Goal: Task Accomplishment & Management: Use online tool/utility

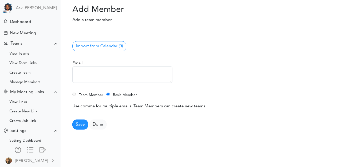
click at [148, 59] on form "Import from Calendar (0) No users found. Email Team Member Basic Member Use com…" at bounding box center [139, 82] width 135 height 94
click at [34, 25] on div "Dashboard" at bounding box center [30, 21] width 59 height 11
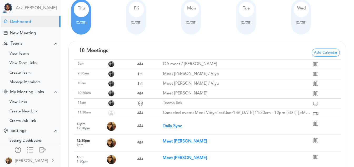
scroll to position [36, 0]
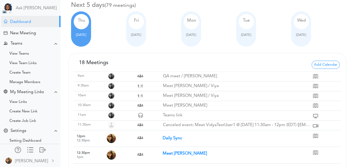
click at [306, 36] on span "Oct 08" at bounding box center [301, 34] width 10 height 3
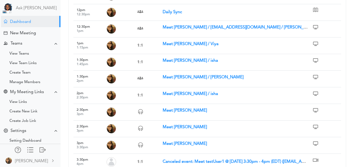
scroll to position [234, 0]
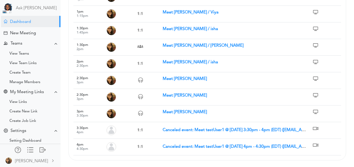
click at [186, 130] on strong "Canceled event: Meet testUser1 @ Wed Oct 8, 2025 3:30pm - 4pm (EDT) (vidya@team…" at bounding box center [258, 130] width 191 height 4
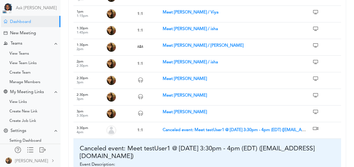
click at [186, 130] on strong "Canceled event: Meet testUser1 @ Wed Oct 8, 2025 3:30pm - 4pm (EDT) (vidya@team…" at bounding box center [258, 130] width 191 height 4
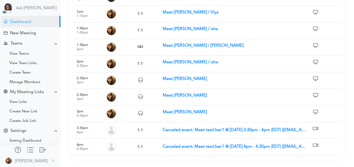
click at [186, 130] on strong "Canceled event: Meet testUser1 @ Wed Oct 8, 2025 3:30pm - 4pm (EDT) (vidya@team…" at bounding box center [258, 130] width 191 height 4
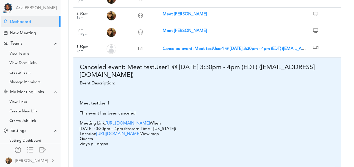
scroll to position [315, 0]
click at [180, 51] on strong "Canceled event: Meet testUser1 @ Wed Oct 8, 2025 3:30pm - 4pm (EDT) (vidya@team…" at bounding box center [258, 49] width 191 height 4
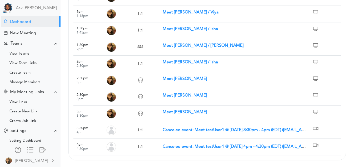
scroll to position [234, 0]
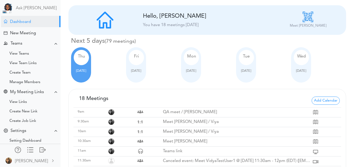
scroll to position [203, 0]
click at [31, 108] on div "Create New Link" at bounding box center [30, 111] width 61 height 9
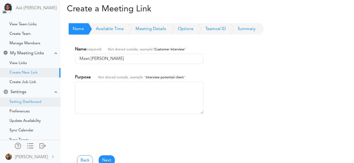
scroll to position [43, 0]
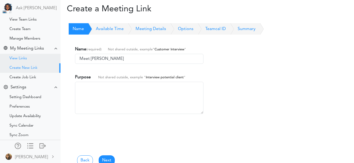
click at [33, 58] on div "View Links" at bounding box center [30, 58] width 61 height 9
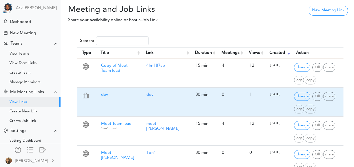
click at [117, 91] on div "dev" at bounding box center [118, 95] width 40 height 10
click at [152, 94] on link "dev" at bounding box center [149, 94] width 7 height 4
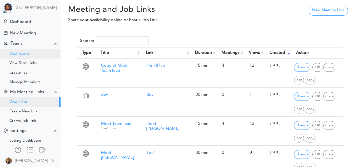
click at [35, 54] on div "View Teams" at bounding box center [30, 53] width 61 height 9
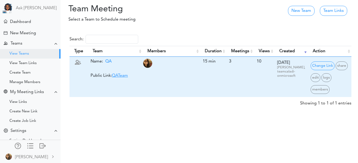
click at [120, 77] on link "QATeam" at bounding box center [120, 75] width 16 height 4
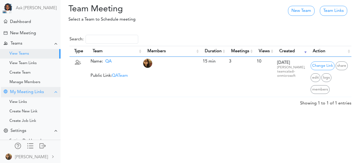
scroll to position [87, 0]
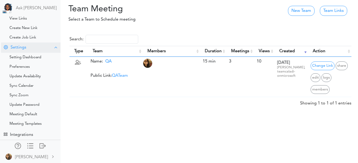
click at [27, 46] on div "Settings" at bounding box center [30, 47] width 59 height 10
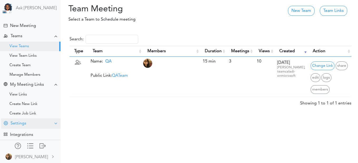
scroll to position [11, 0]
click at [40, 118] on div "Settings" at bounding box center [30, 123] width 59 height 10
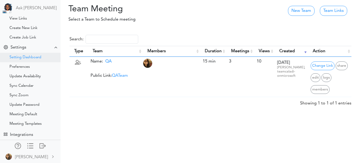
click at [28, 56] on div "Setting Dashboard" at bounding box center [25, 57] width 32 height 3
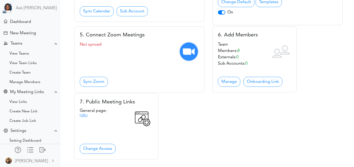
scroll to position [176, 0]
click at [254, 86] on link "Onboarding Link" at bounding box center [262, 81] width 39 height 10
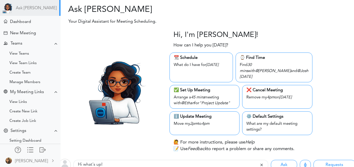
click at [138, 20] on p "Your Digital Assistant for Meeting Scheduling." at bounding box center [168, 21] width 206 height 6
